Goal: Task Accomplishment & Management: Complete application form

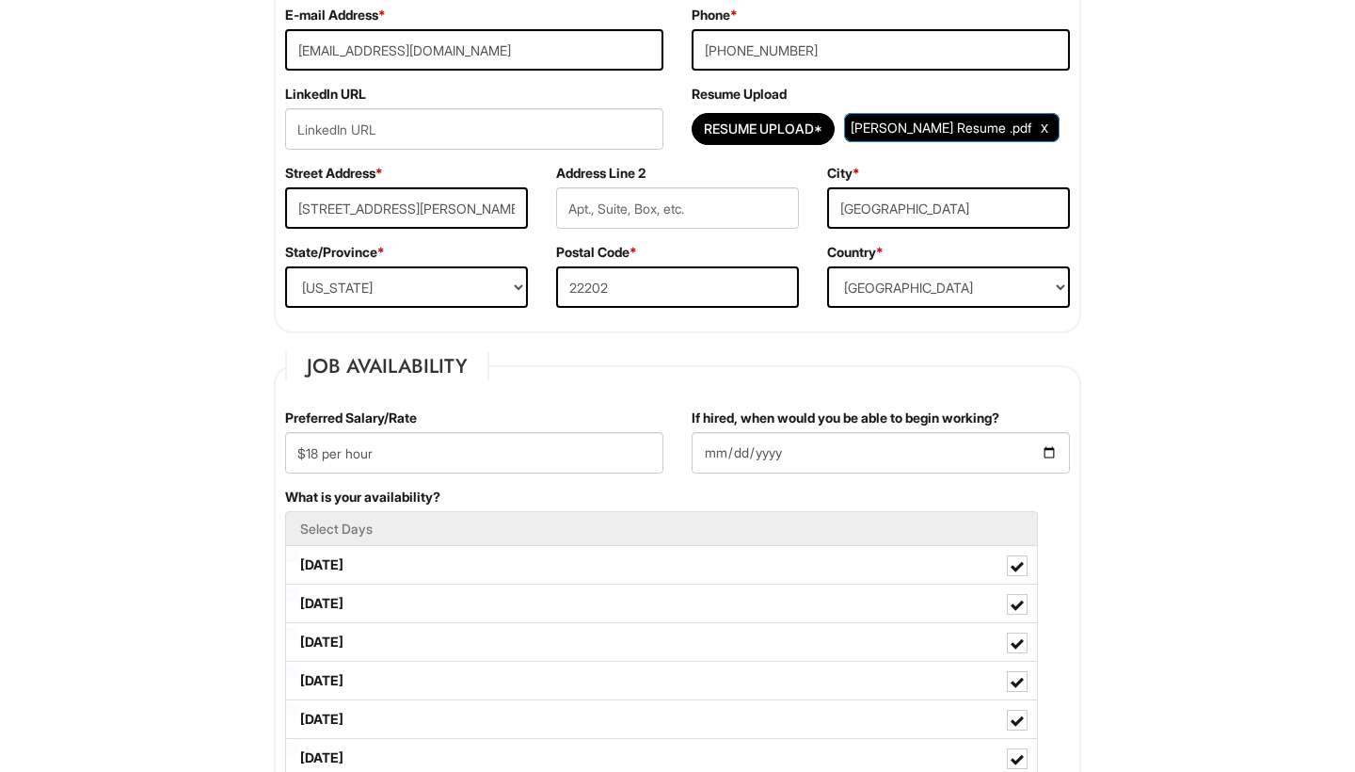
scroll to position [452, 0]
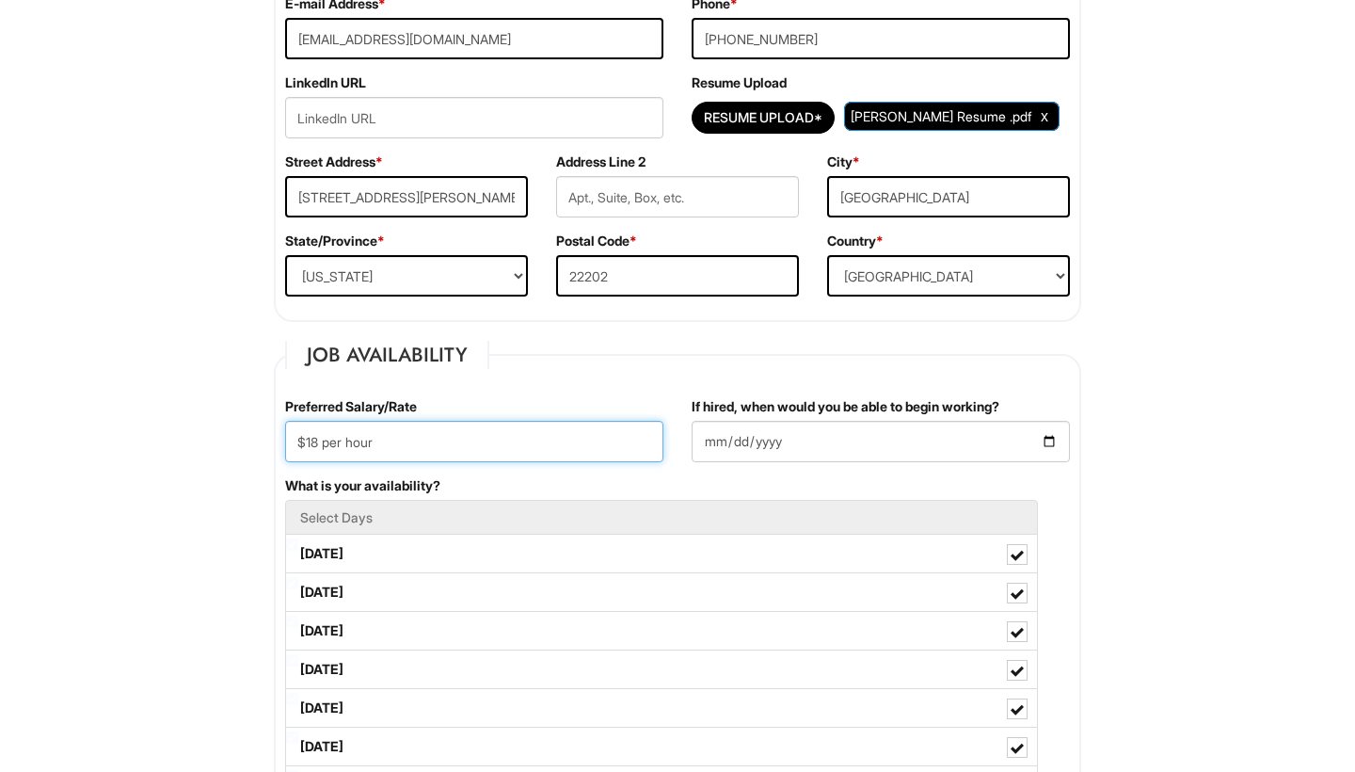
click at [318, 442] on input "$18 per hour" at bounding box center [474, 441] width 378 height 41
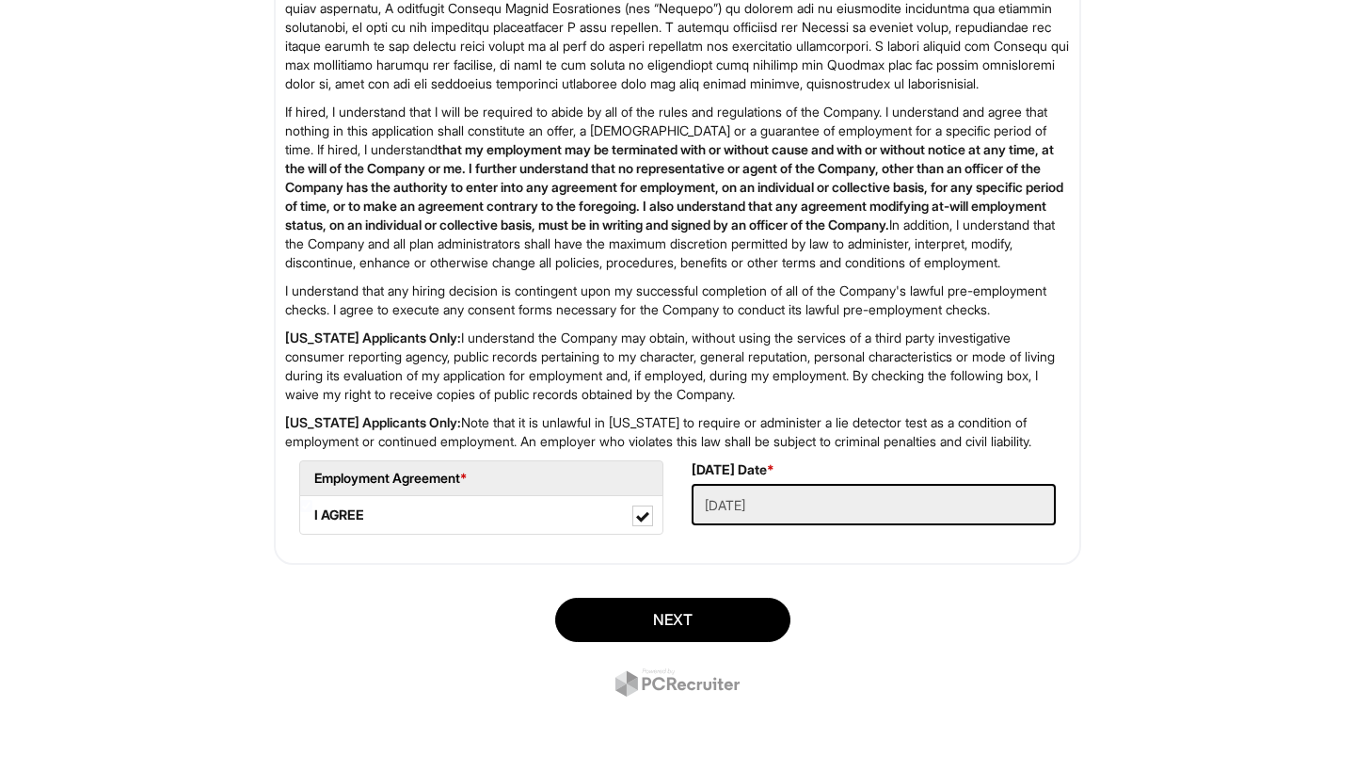
scroll to position [2791, 0]
type input "$15 per hour"
click at [719, 597] on div "Next" at bounding box center [678, 649] width 836 height 132
click at [715, 619] on button "Next" at bounding box center [672, 620] width 235 height 44
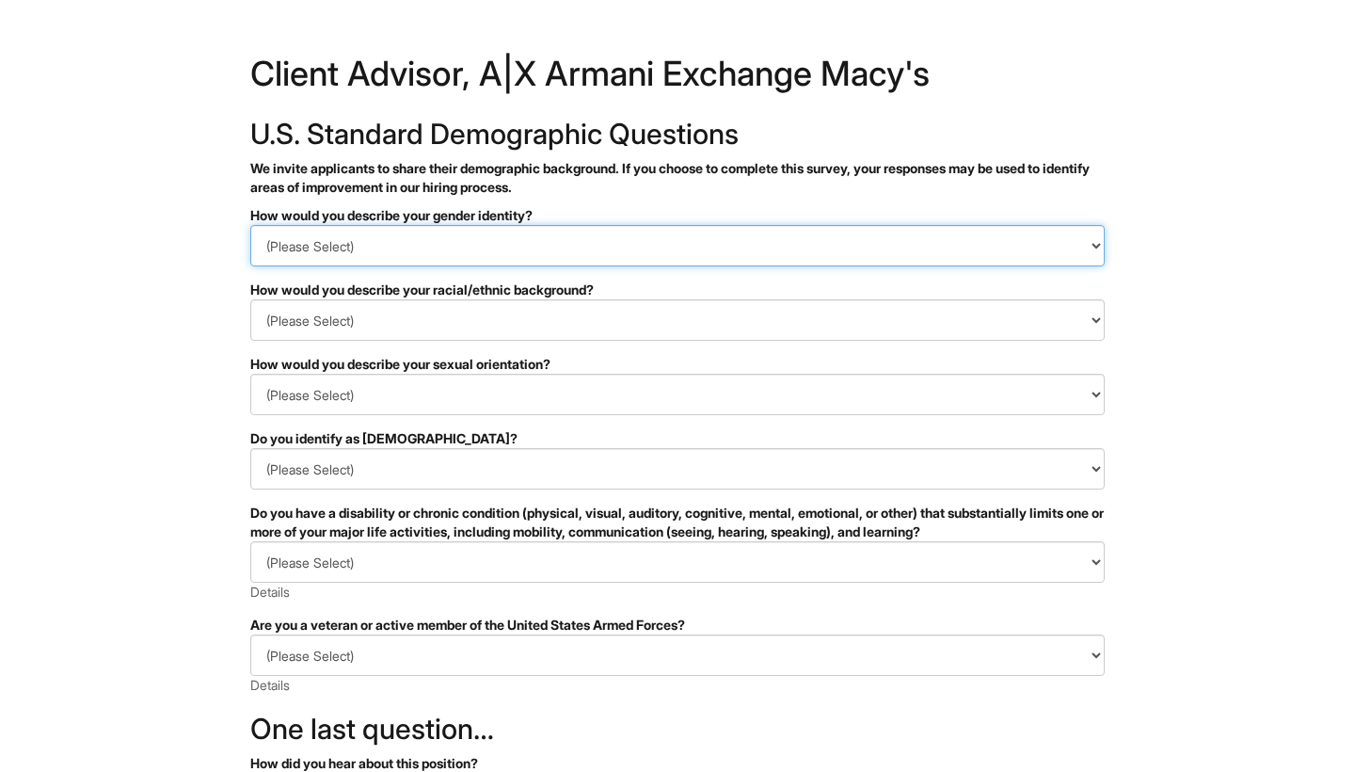
click at [662, 263] on select "(Please Select) Man Woman Non-binary I prefer to self-describe I don't wish to …" at bounding box center [677, 245] width 854 height 41
select select "Woman"
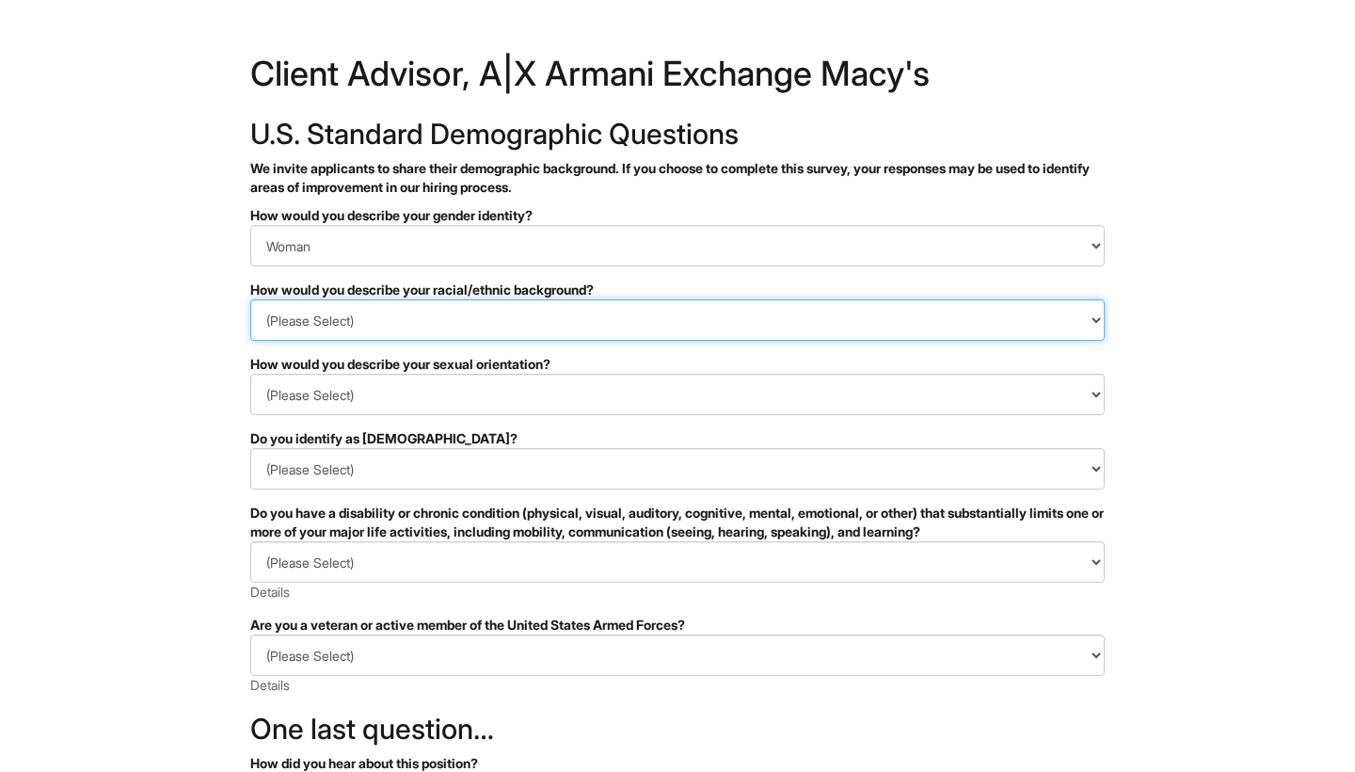
select select "Southeast Asian"
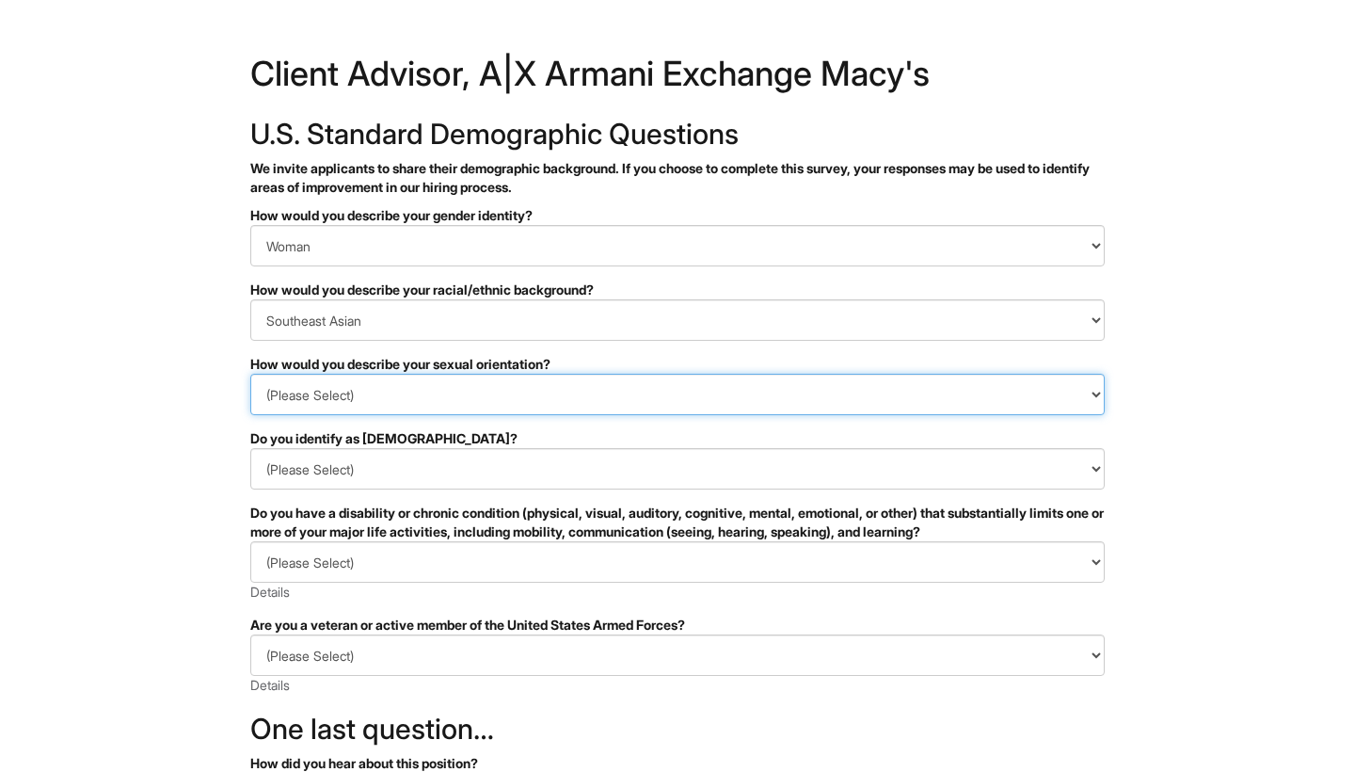
select select "Heterosexual"
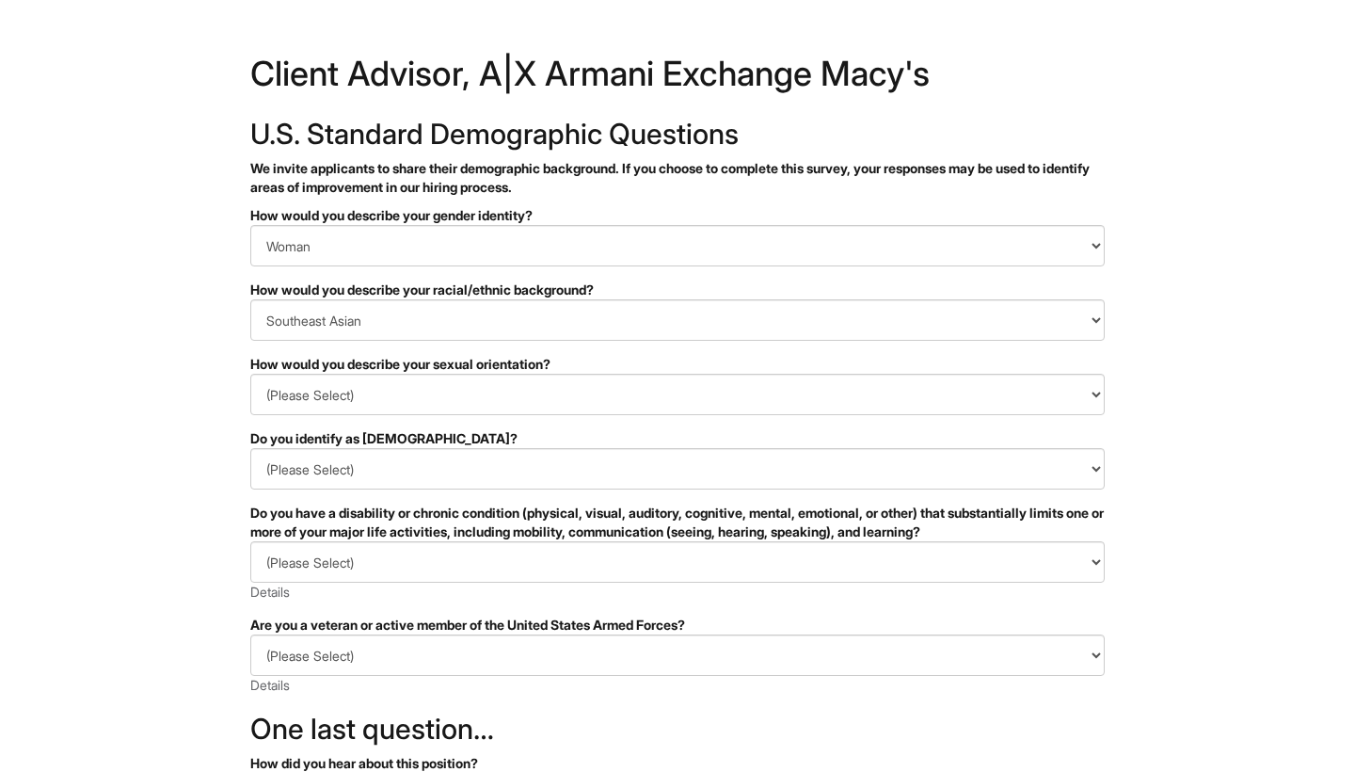
click at [626, 273] on form "PLEASE COMPLETE ALL REQUIRED FIELDS How would you describe your gender identity…" at bounding box center [677, 609] width 854 height 806
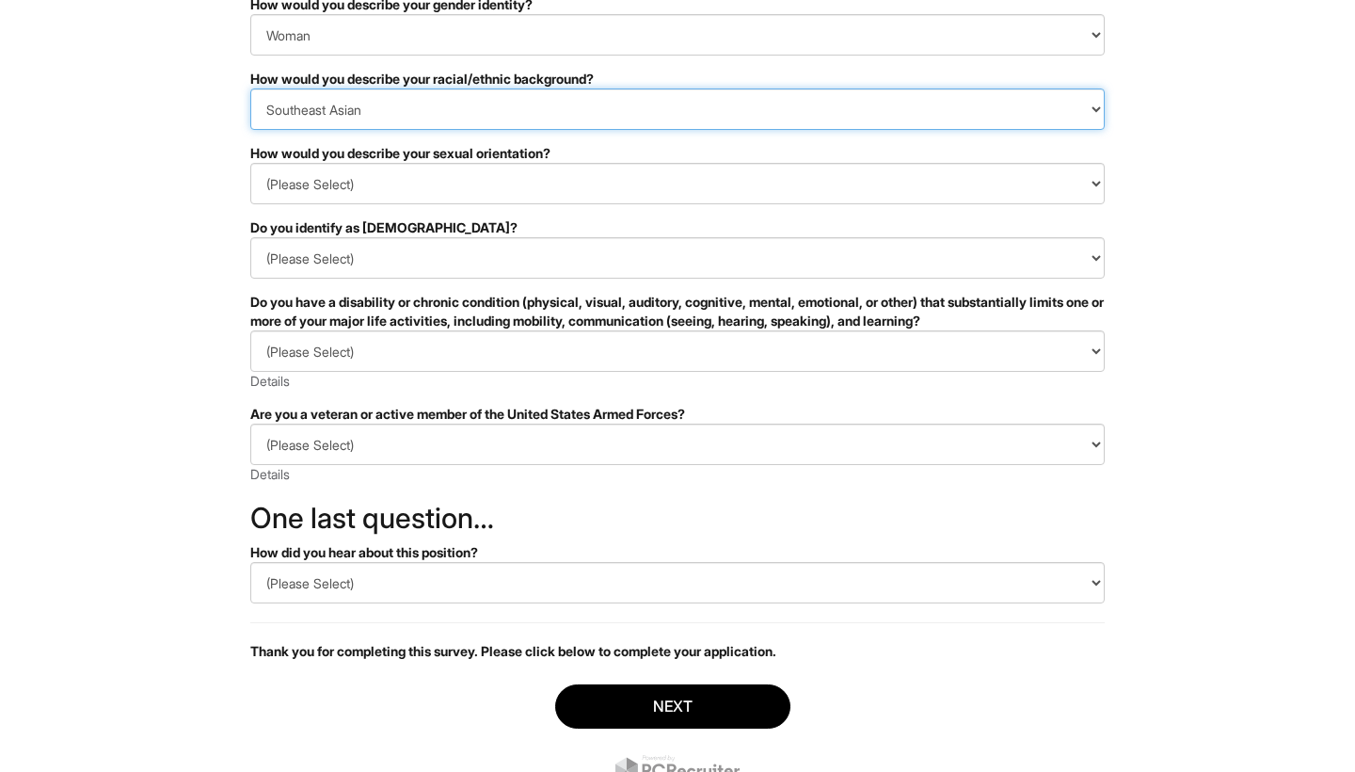
scroll to position [220, 0]
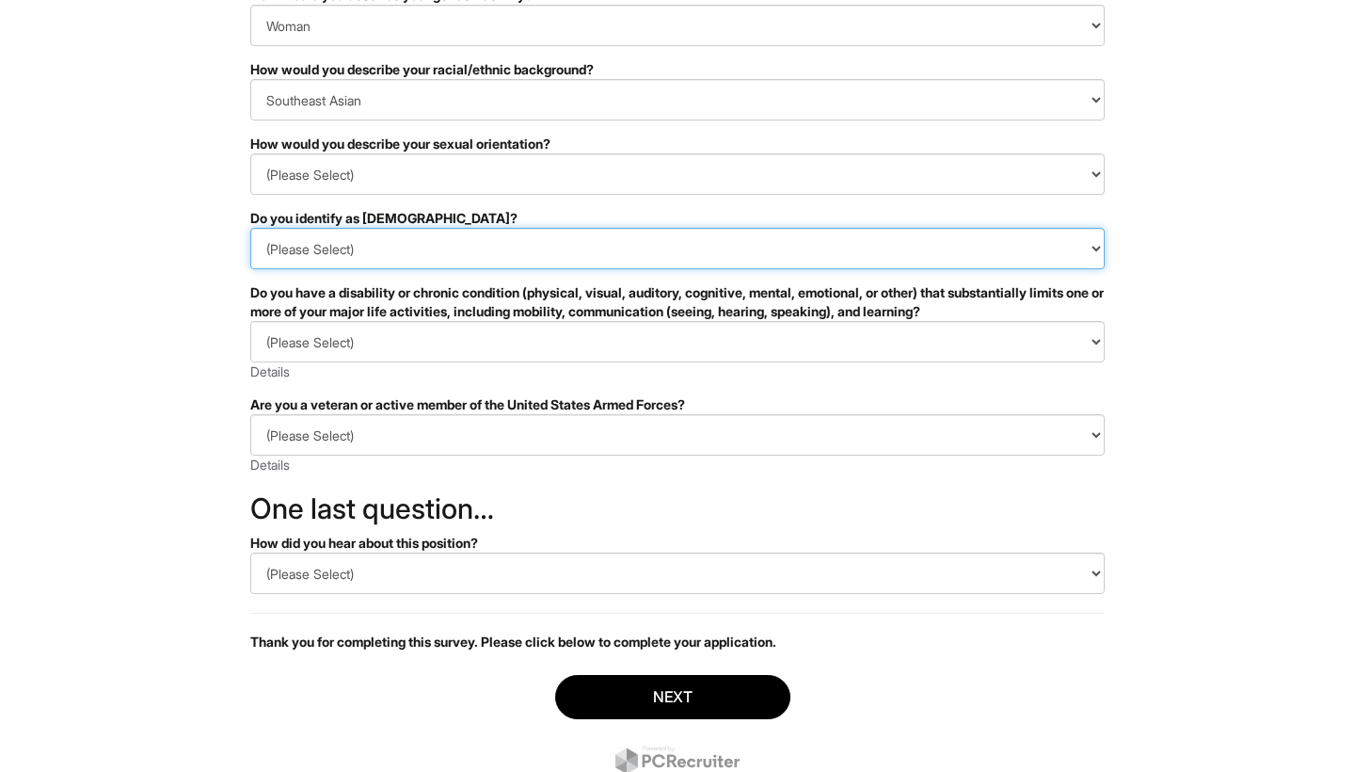
select select "No"
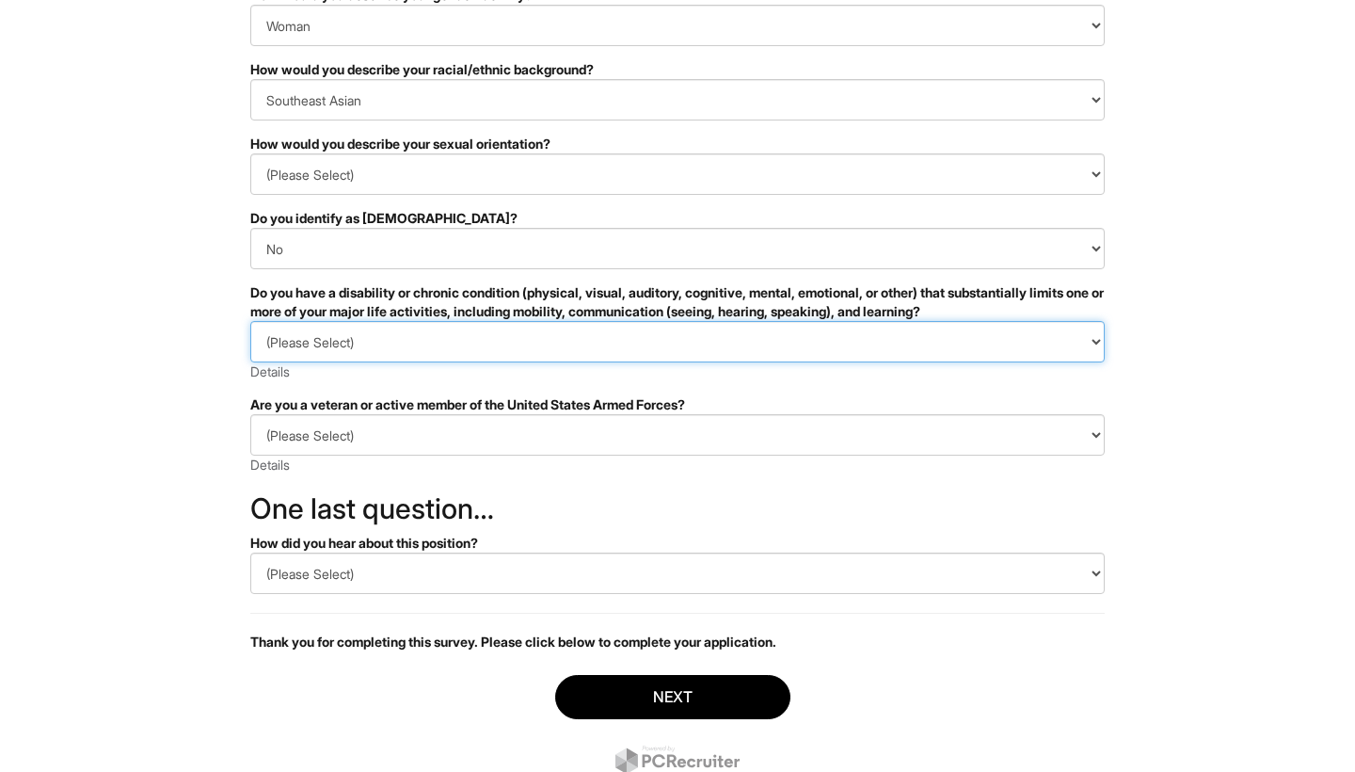
select select "NO, I DON'T HAVE A DISABILITY"
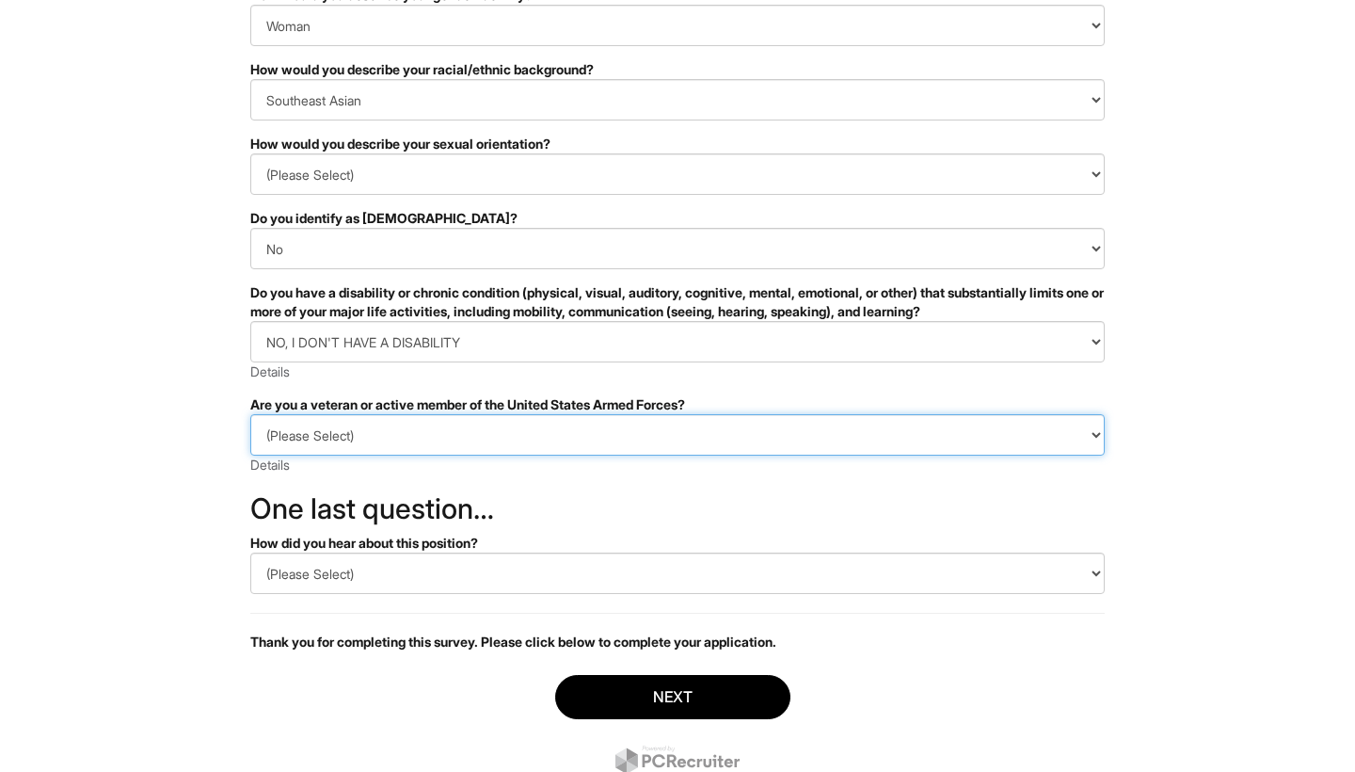
select select "I AM NOT A PROTECTED VETERAN"
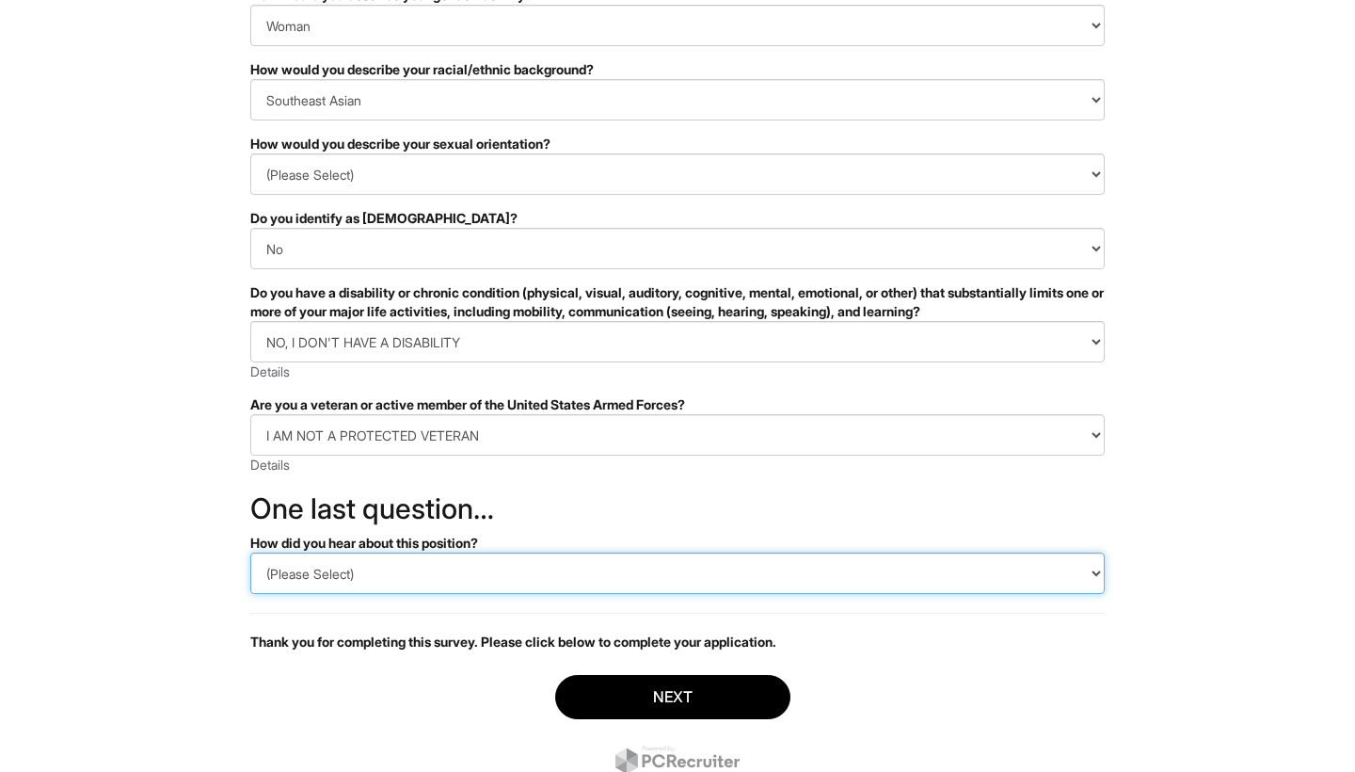
select select "LinkedIn"
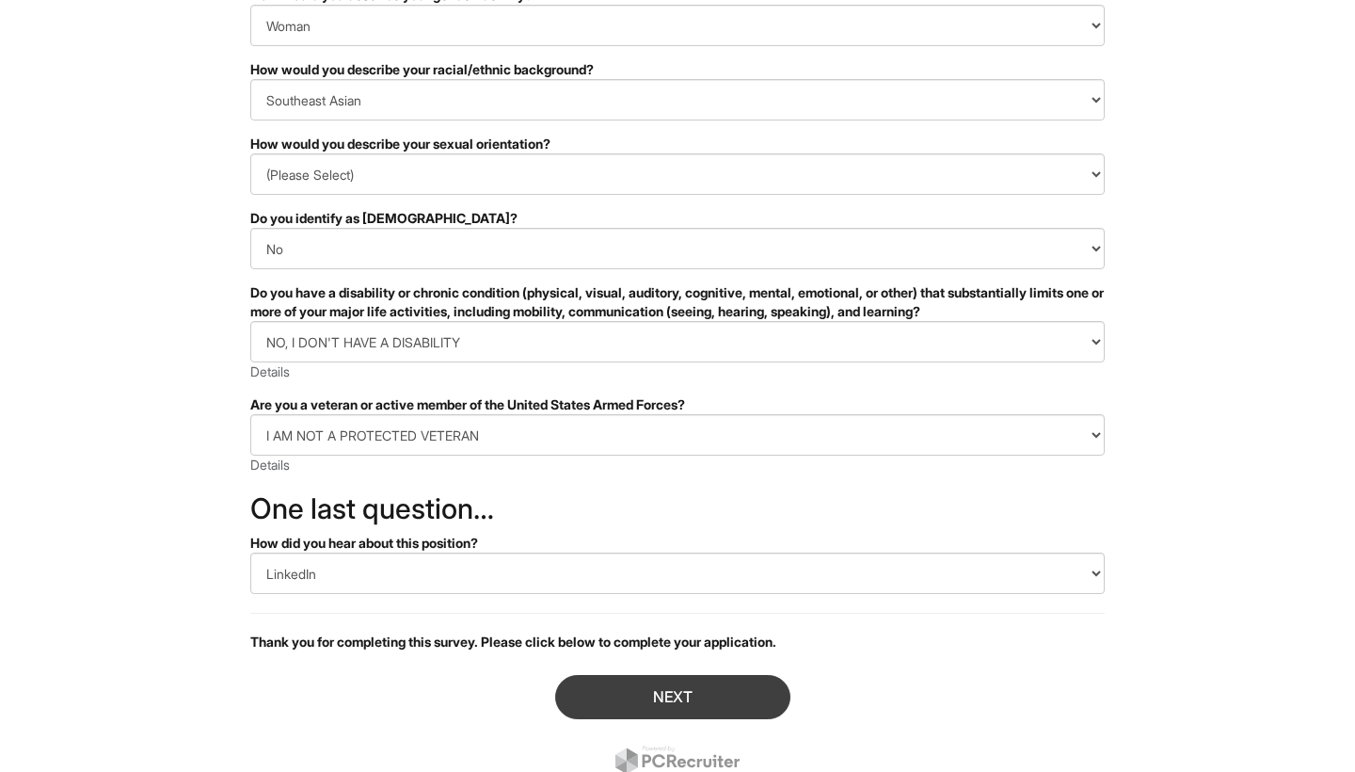
click at [591, 682] on button "Next" at bounding box center [672, 697] width 235 height 44
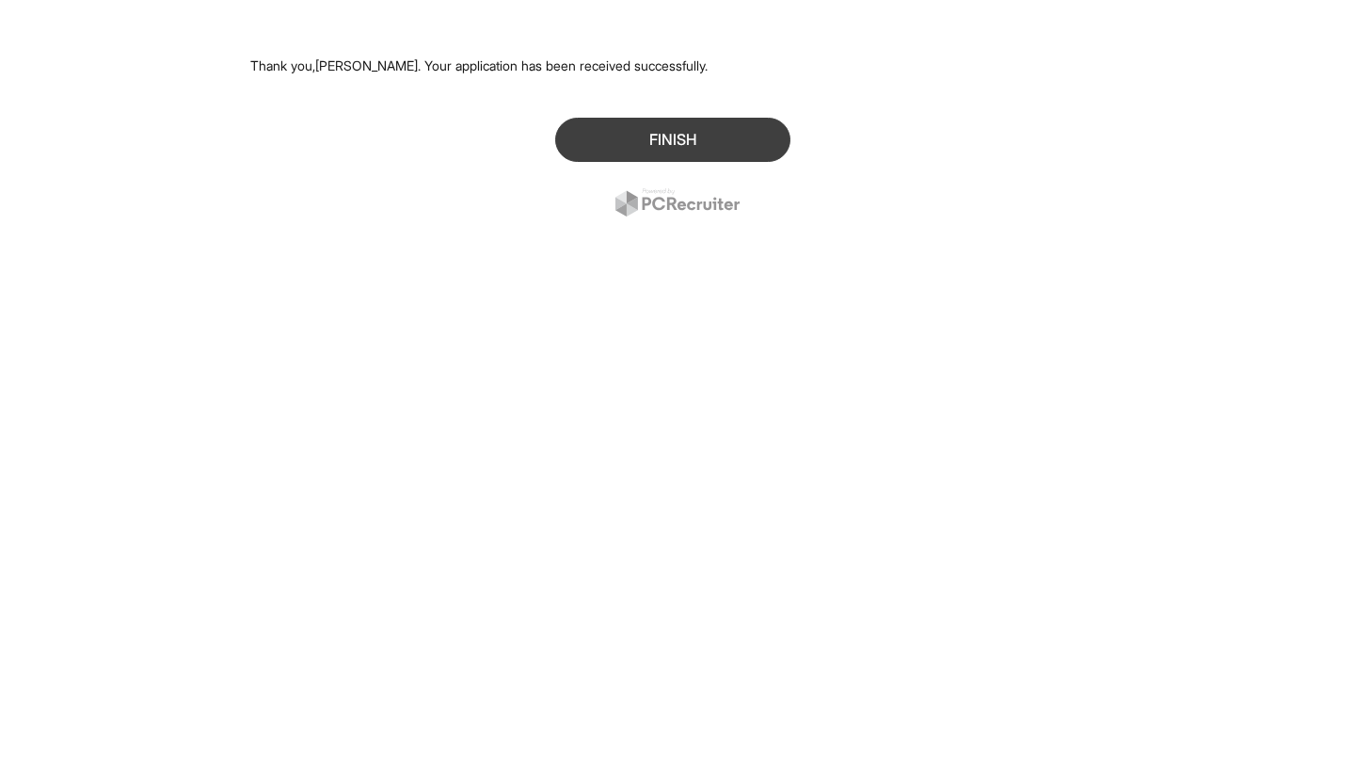
click at [670, 142] on button "Finish" at bounding box center [672, 140] width 235 height 44
